Goal: Information Seeking & Learning: Learn about a topic

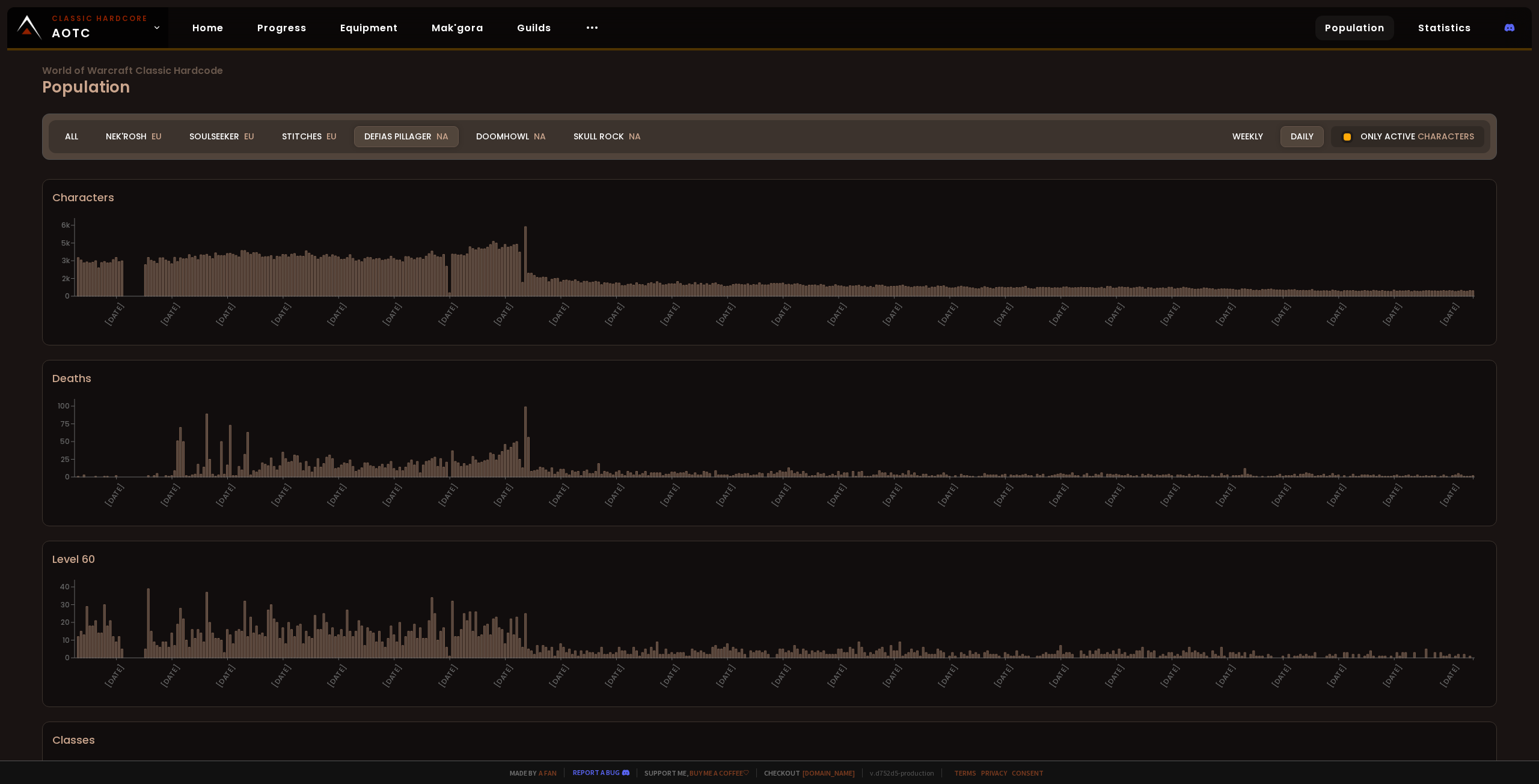
click at [420, 135] on div "Defias Pillager NA" at bounding box center [406, 137] width 104 height 21
click at [501, 136] on div "Doomhowl NA" at bounding box center [510, 137] width 90 height 21
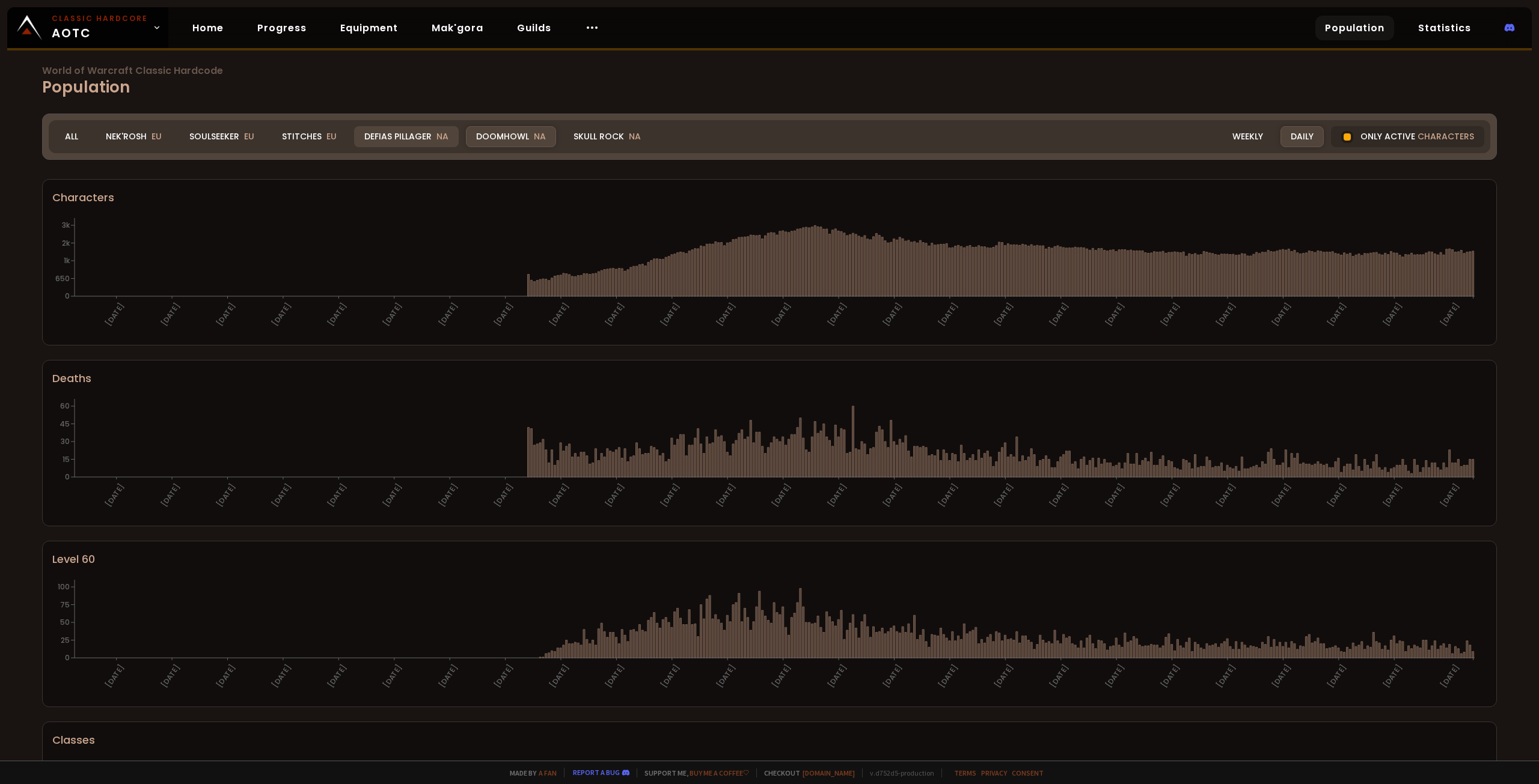
click at [407, 136] on div "Defias Pillager NA" at bounding box center [406, 137] width 104 height 21
